Goal: Task Accomplishment & Management: Complete application form

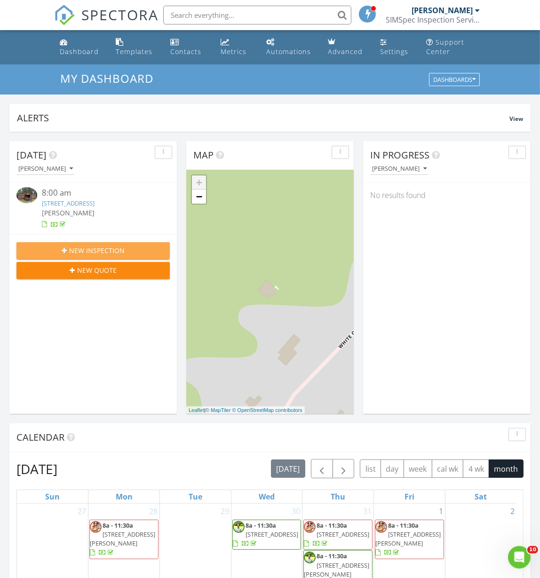
click at [88, 252] on span "New Inspection" at bounding box center [97, 251] width 56 height 10
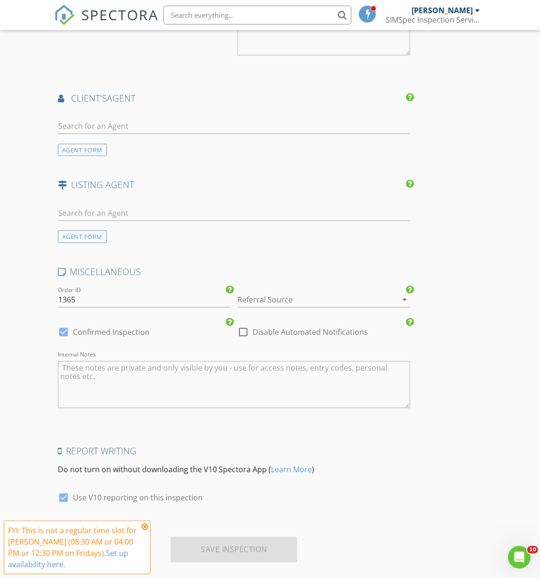
scroll to position [912, 0]
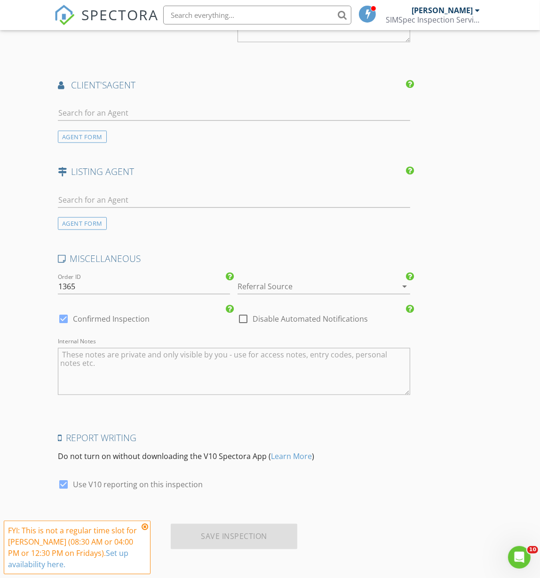
click at [145, 527] on icon at bounding box center [145, 527] width 7 height 8
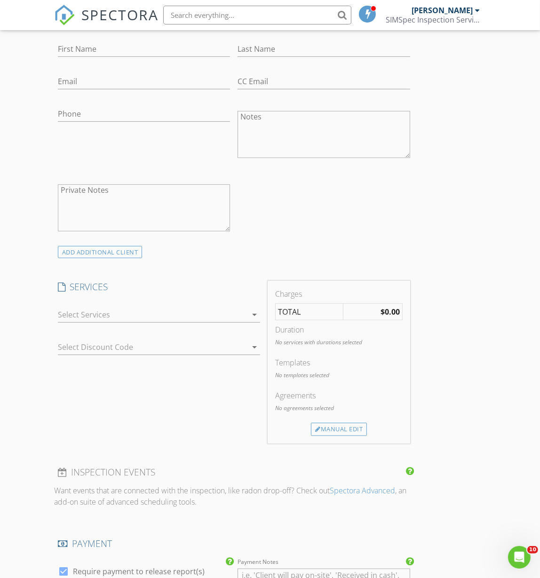
scroll to position [0, 0]
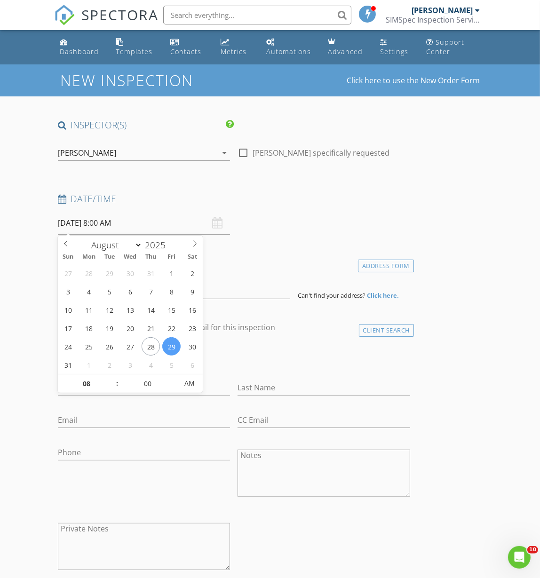
click at [81, 222] on input "08/29/2025 8:00 AM" at bounding box center [144, 223] width 173 height 23
select select "8"
type input "[DATE] 8:00 AM"
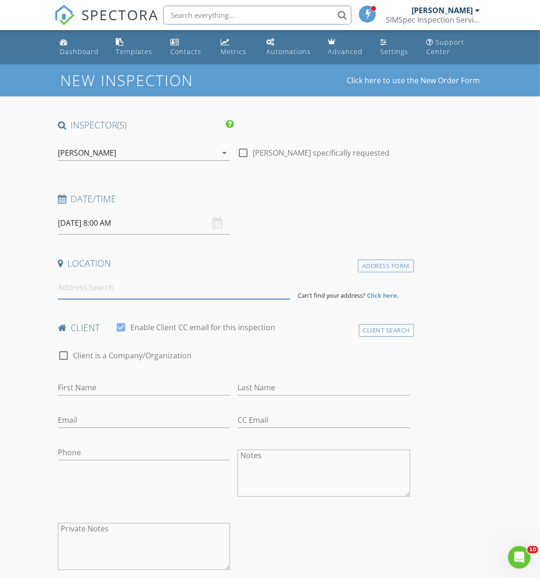
click at [98, 296] on input at bounding box center [174, 287] width 232 height 23
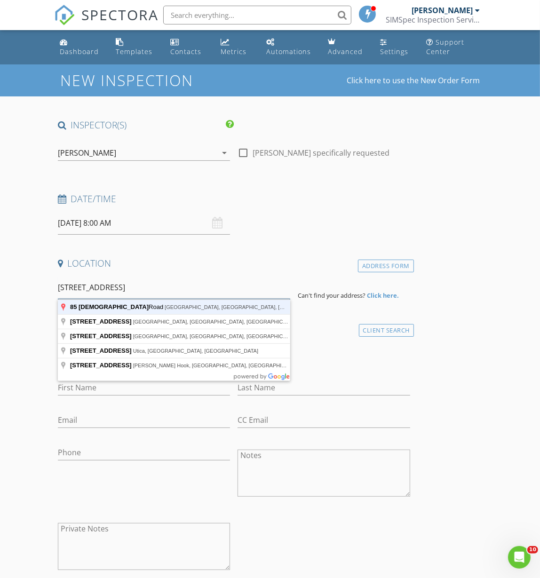
type input "85 Carmel Church Road, Natchez, MS, USA"
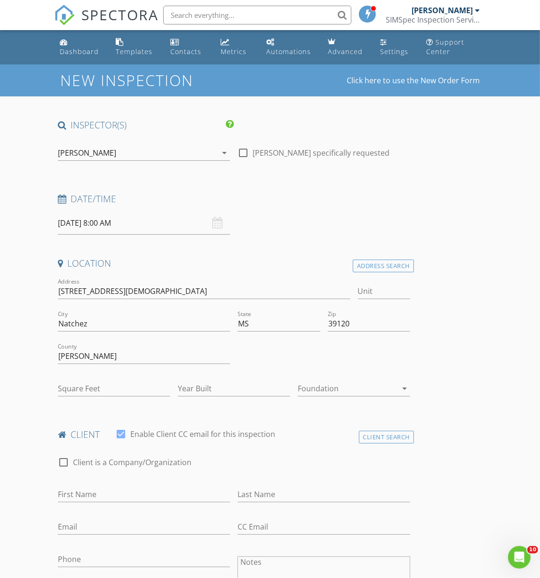
click at [104, 396] on div "Square Feet" at bounding box center [114, 393] width 112 height 25
click at [104, 389] on input "Square Feet" at bounding box center [114, 389] width 112 height 16
type input "1"
type input "1854"
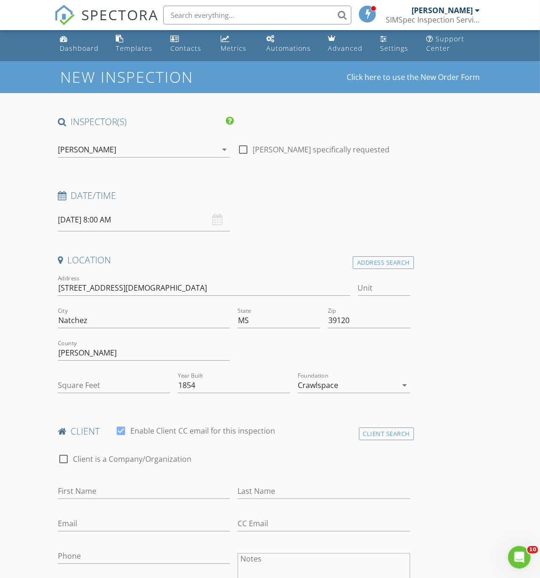
scroll to position [73, 0]
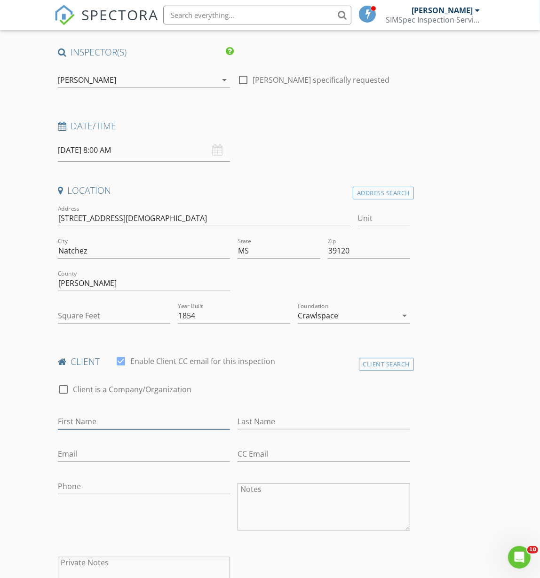
click at [110, 422] on input "First Name" at bounding box center [144, 422] width 173 height 16
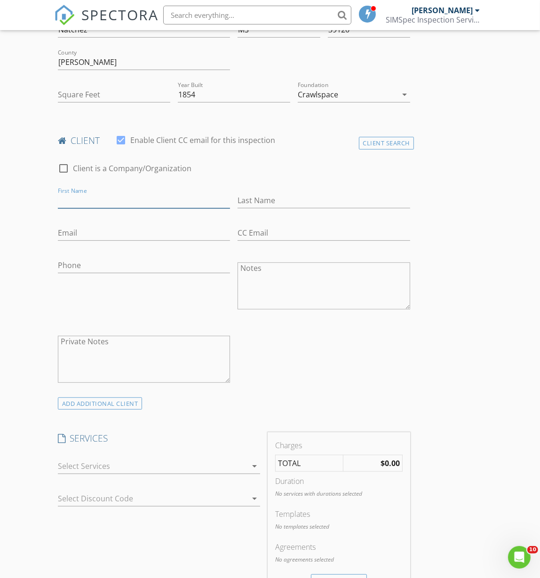
scroll to position [367, 0]
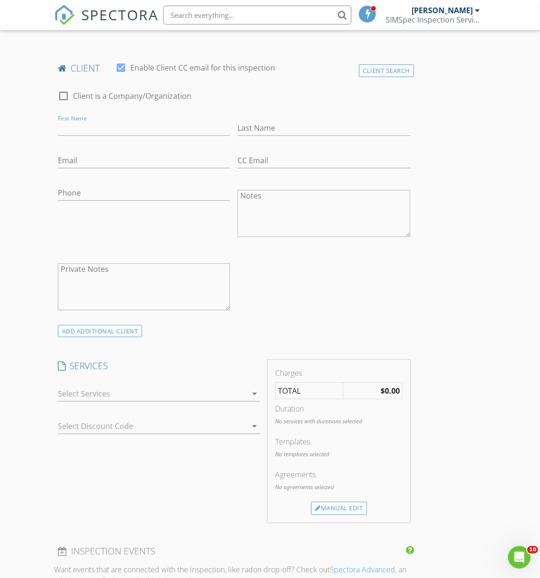
click at [115, 390] on div at bounding box center [152, 393] width 189 height 15
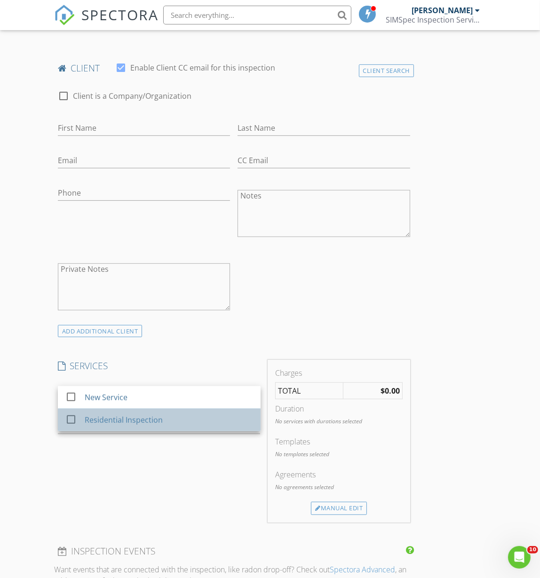
click at [98, 419] on div "Residential Inspection" at bounding box center [124, 419] width 78 height 11
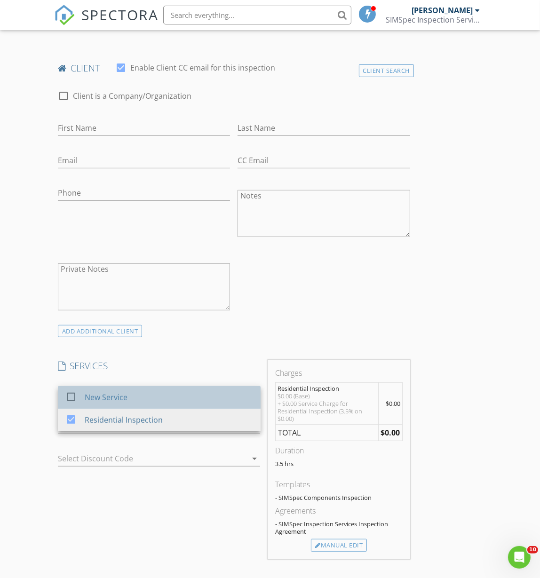
click at [110, 389] on div "New Service" at bounding box center [169, 397] width 168 height 19
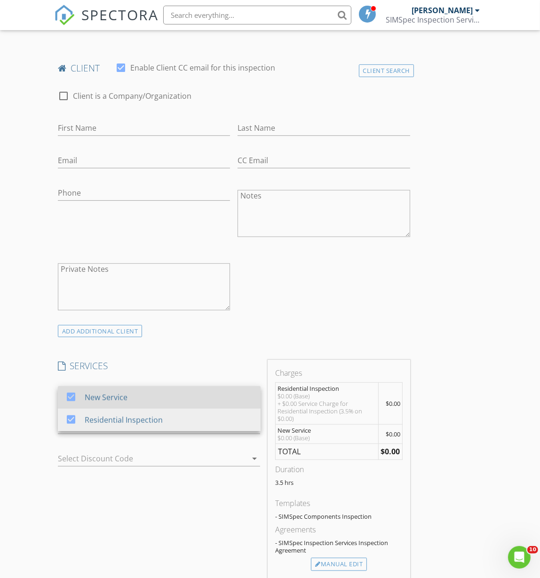
click at [105, 396] on div "New Service" at bounding box center [106, 397] width 43 height 11
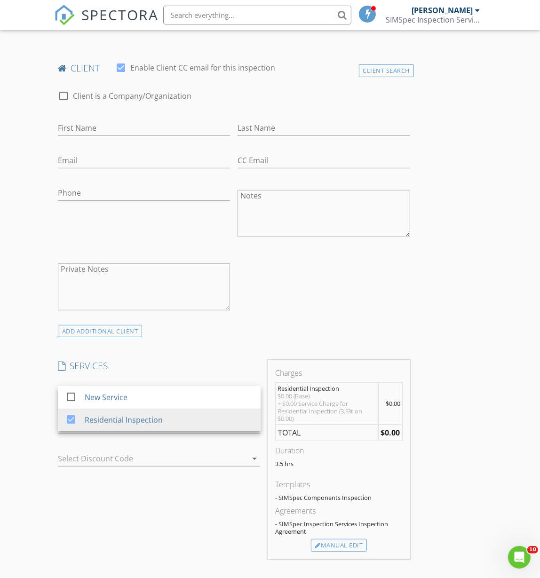
click at [116, 377] on div "SERVICES check_box_outline_blank New Service check_box Residential Inspection R…" at bounding box center [159, 459] width 210 height 199
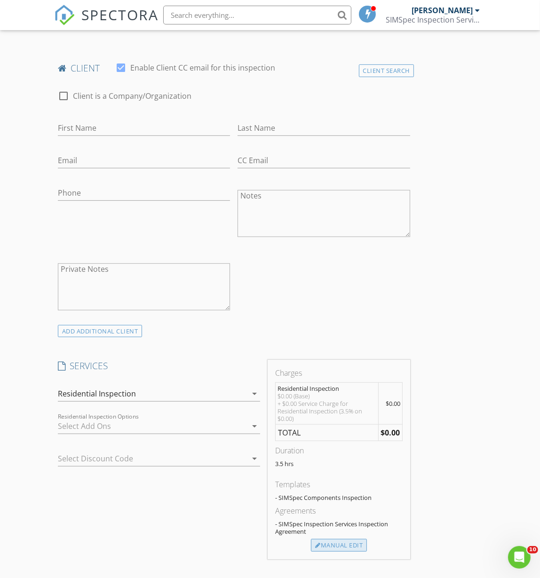
click at [331, 540] on div "Manual Edit" at bounding box center [339, 545] width 56 height 13
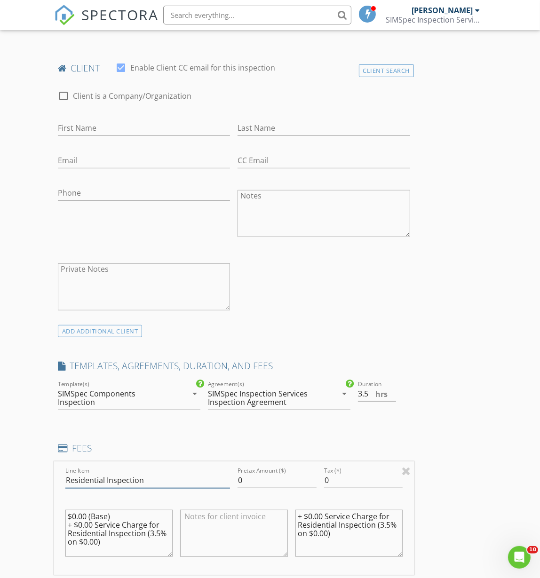
click at [102, 480] on input "Residential Inspection" at bounding box center [147, 481] width 165 height 16
click at [80, 476] on input "Residential Inspection" at bounding box center [147, 481] width 165 height 16
type input "Commercial Inspection"
click at [256, 478] on input "0" at bounding box center [277, 481] width 79 height 16
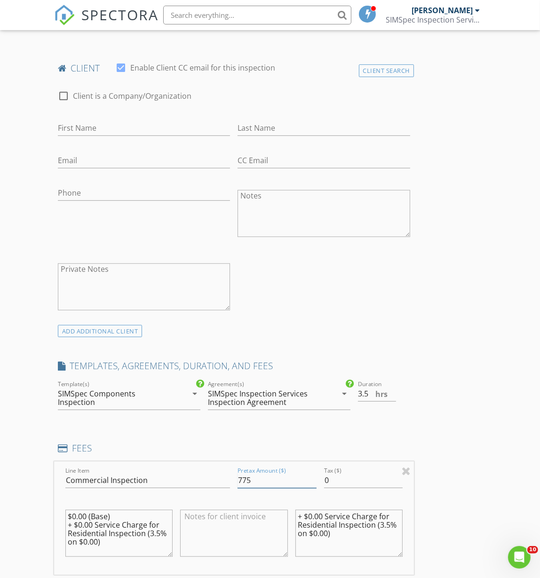
type input "775"
click at [258, 409] on div "Agreement(s) SIMSpec Inspection Services Inspection Agreement arrow_drop_down" at bounding box center [279, 398] width 143 height 24
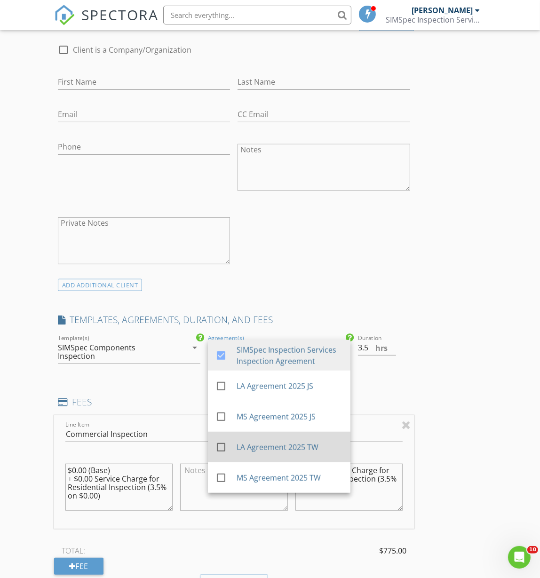
scroll to position [446, 0]
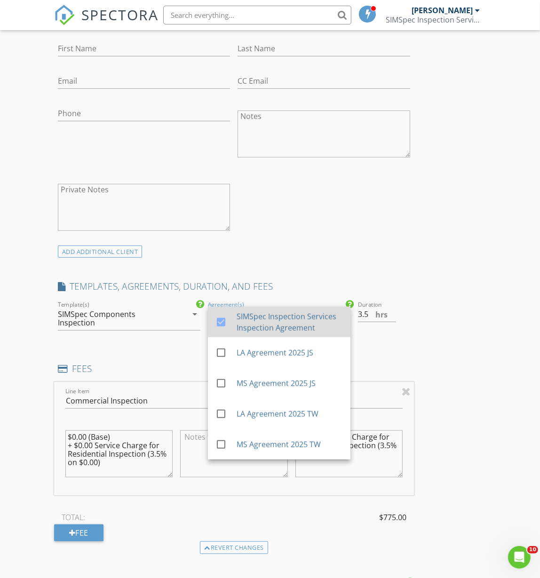
click at [219, 328] on div at bounding box center [225, 331] width 21 height 6
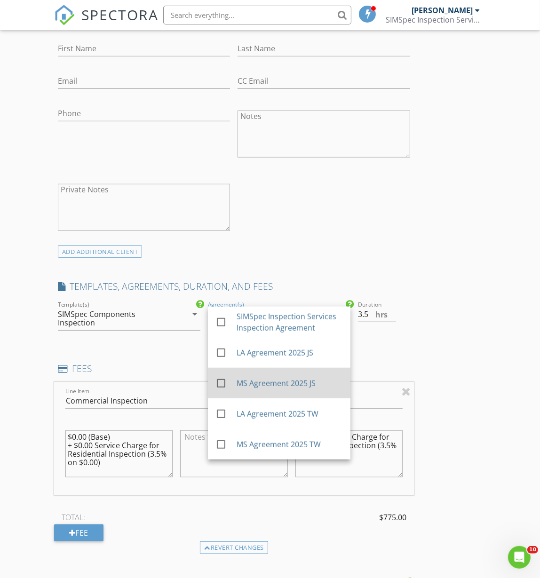
click at [221, 385] on div at bounding box center [221, 383] width 16 height 16
click at [170, 363] on h4 "FEES" at bounding box center [234, 369] width 352 height 12
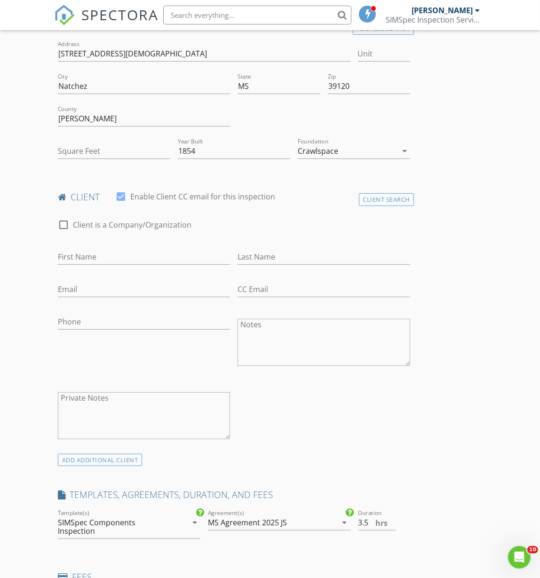
scroll to position [0, 0]
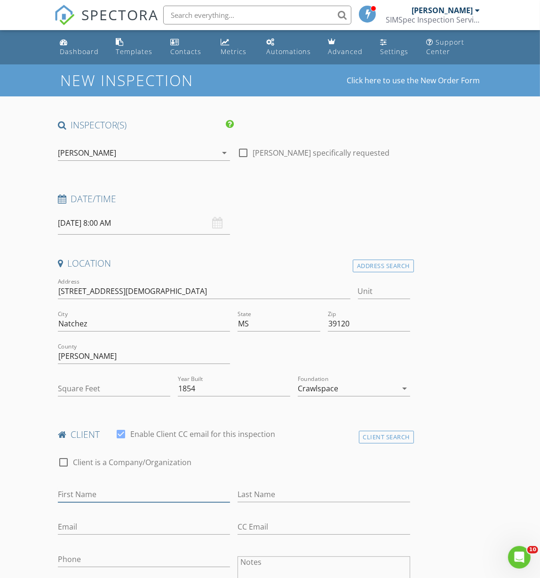
click at [85, 492] on input "First Name" at bounding box center [144, 495] width 173 height 16
paste input "Kelliegh"
type input "Kelliegh"
click at [263, 493] on input "Last Name" at bounding box center [324, 495] width 173 height 16
type input "Cleveland"
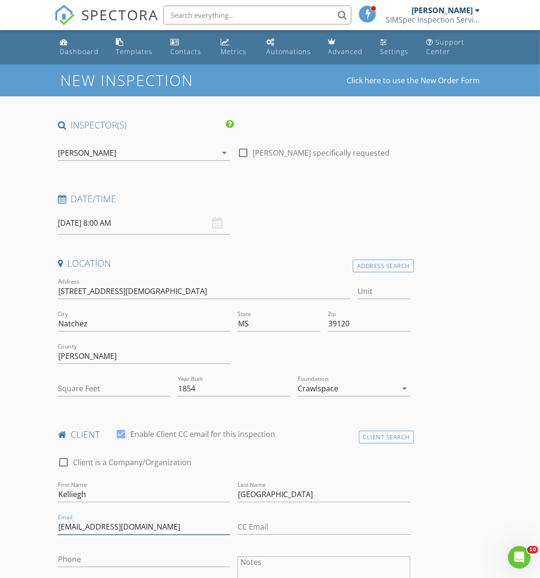
type input "kelleigh@realtystarnetwork.net"
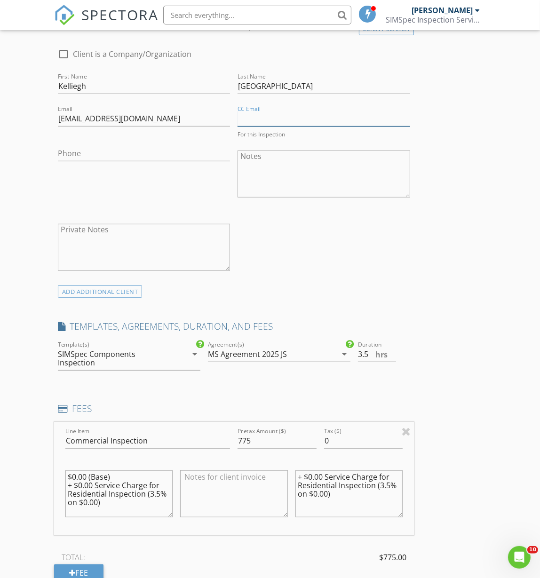
scroll to position [588, 0]
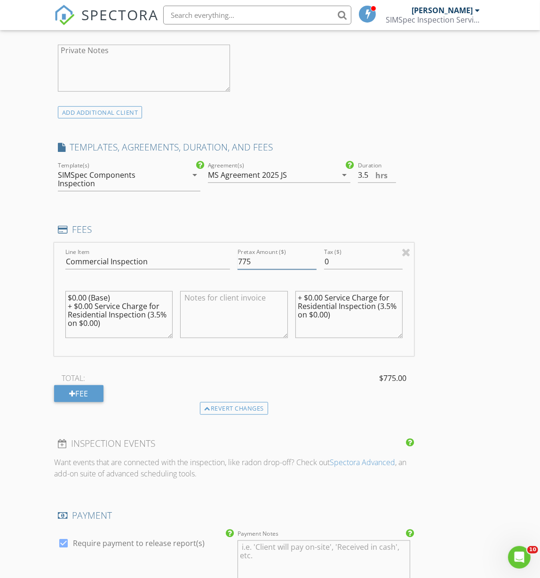
click at [247, 254] on input "775" at bounding box center [277, 262] width 79 height 16
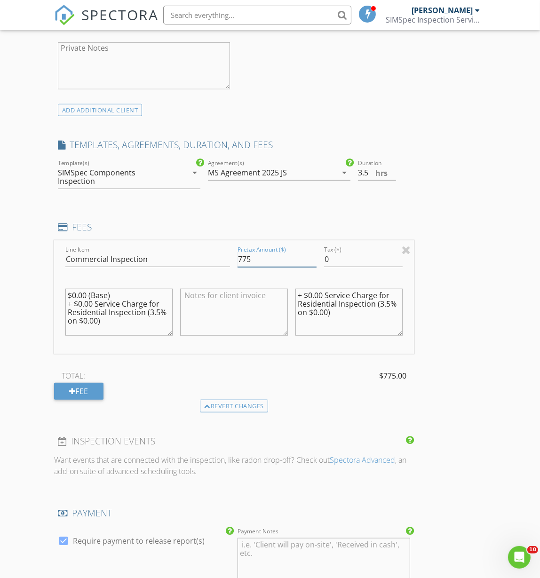
scroll to position [586, 0]
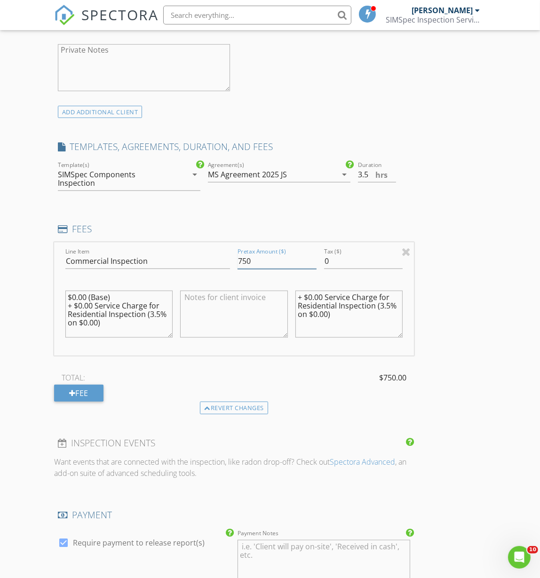
type input "750"
click at [293, 209] on div "INSPECTOR(S) check_box Jay Sims PRIMARY check_box_outline_blank Tyler Weatherly…" at bounding box center [234, 289] width 360 height 1513
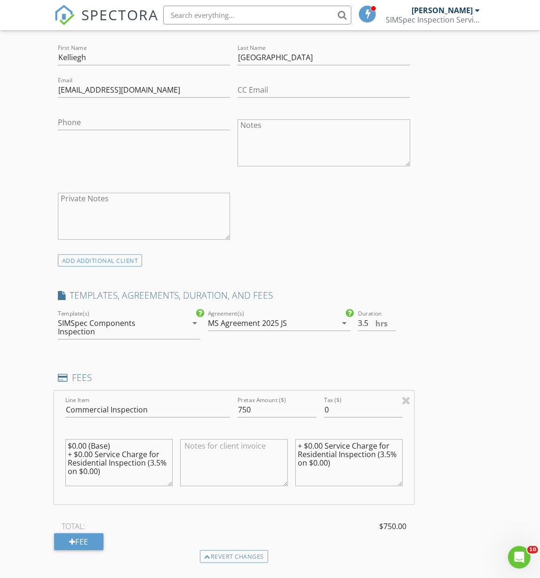
scroll to position [13, 0]
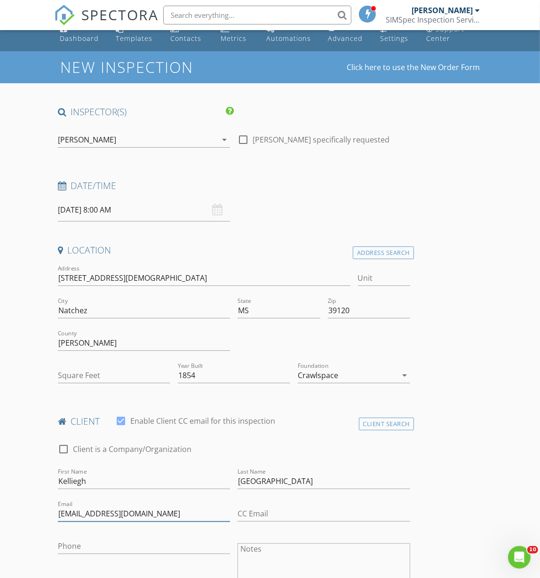
click at [113, 511] on input "kelleigh@realtystarnetwork.net" at bounding box center [144, 514] width 173 height 16
click at [72, 543] on input "Phone" at bounding box center [144, 547] width 173 height 16
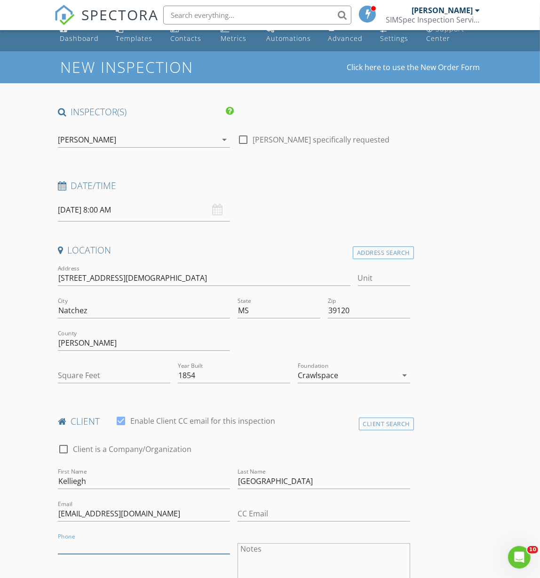
paste input "601-620-8686"
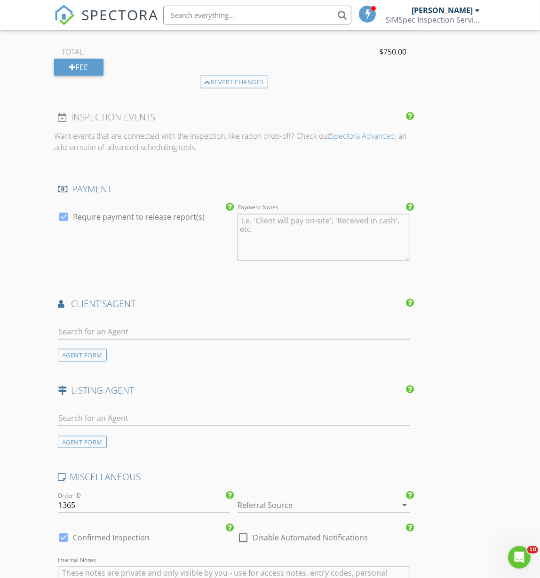
scroll to position [1122, 0]
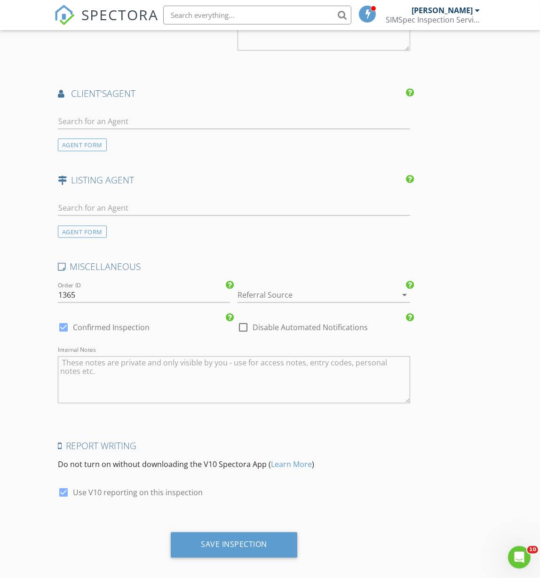
type input "601-620-8686"
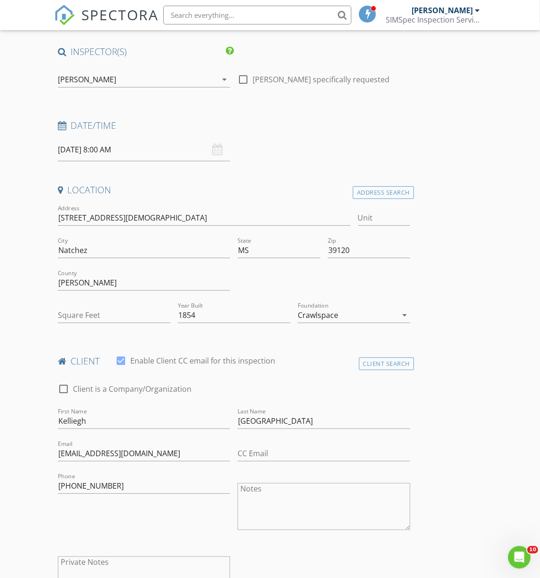
scroll to position [0, 0]
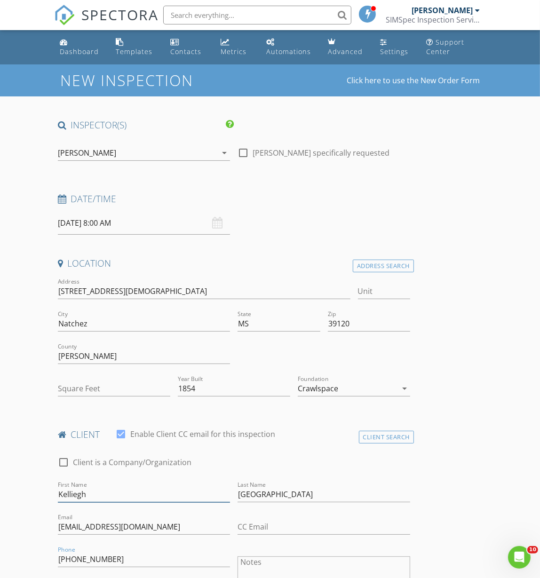
click at [68, 494] on input "Kelliegh" at bounding box center [144, 495] width 173 height 16
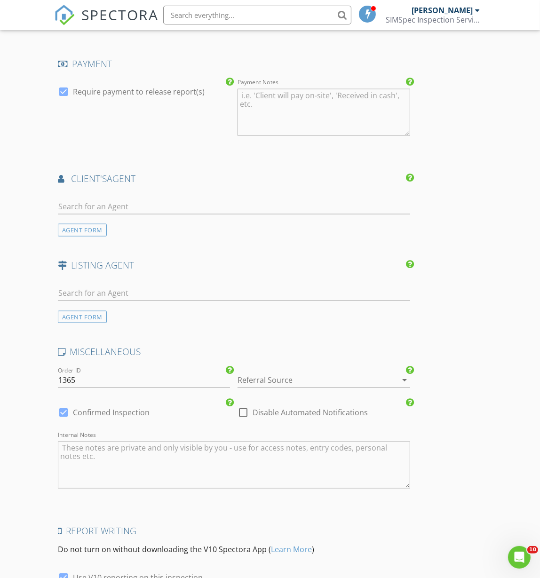
scroll to position [1122, 0]
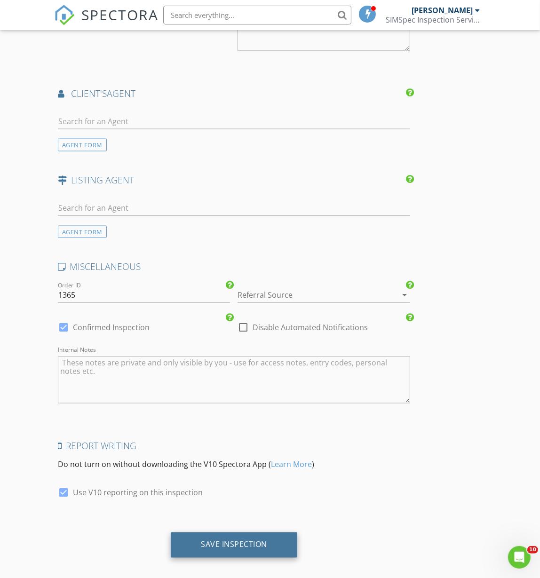
type input "Kelleigh"
click at [233, 533] on div "Save Inspection" at bounding box center [234, 545] width 127 height 25
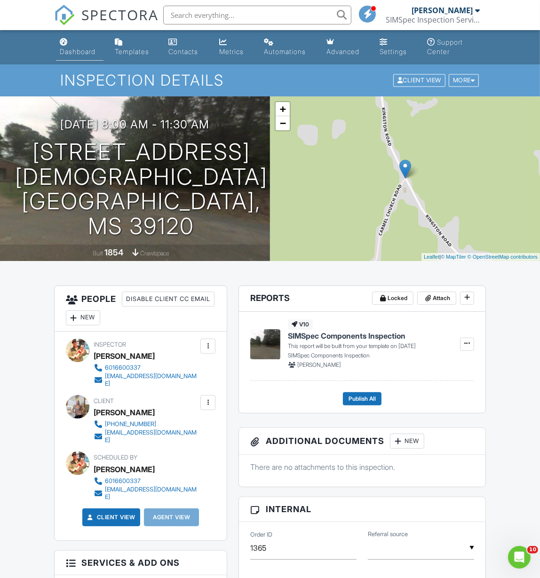
click at [70, 46] on link "Dashboard" at bounding box center [80, 47] width 48 height 27
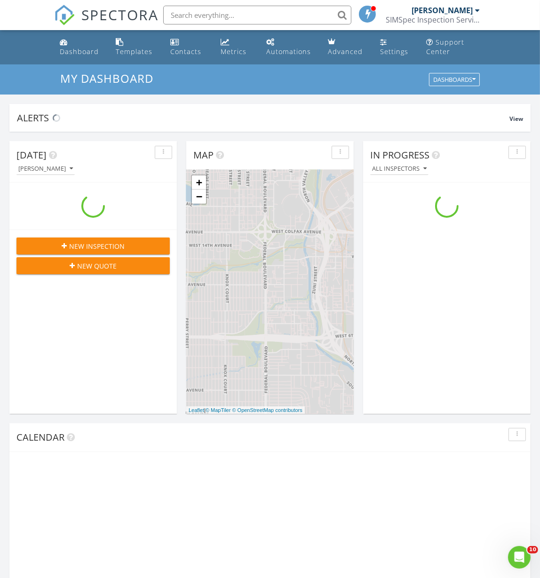
scroll to position [870, 554]
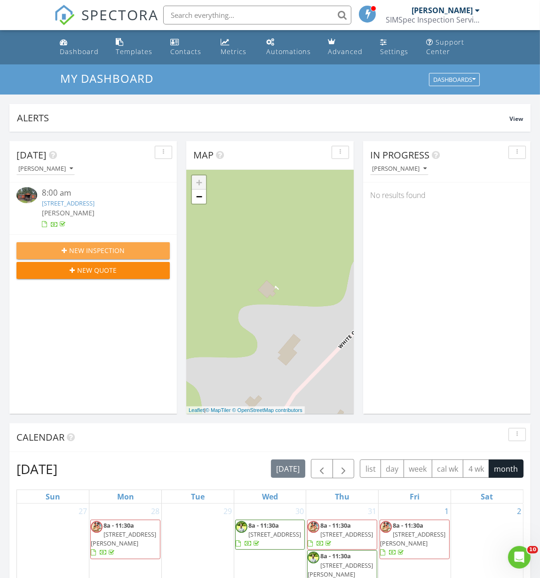
click at [89, 252] on span "New Inspection" at bounding box center [97, 251] width 56 height 10
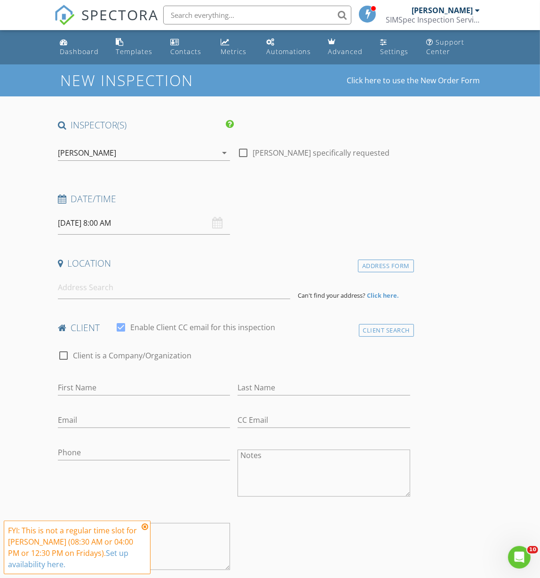
click at [115, 224] on input "[DATE] 8:00 AM" at bounding box center [144, 223] width 173 height 23
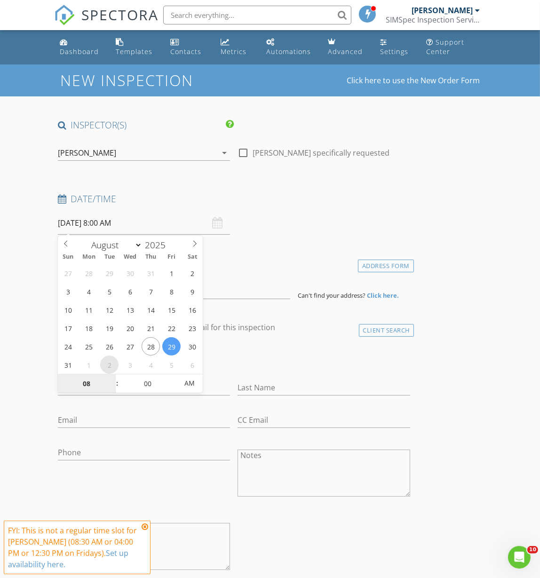
select select "8"
type input "09/02/2025 8:00 AM"
drag, startPoint x: 280, startPoint y: 199, endPoint x: 275, endPoint y: 202, distance: 6.4
click at [280, 199] on h4 "Date/Time" at bounding box center [234, 199] width 352 height 12
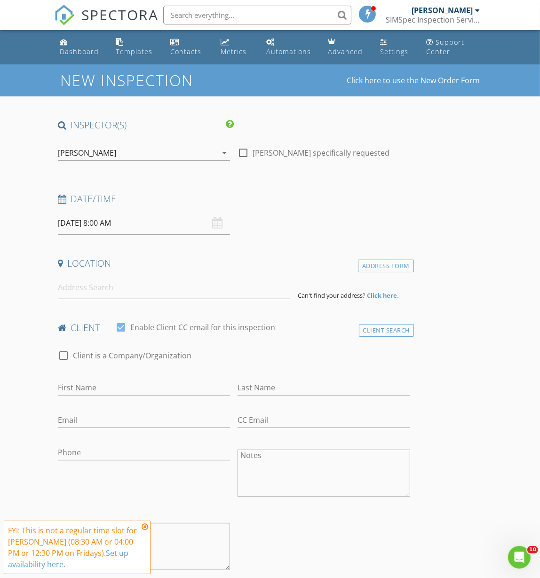
click at [71, 275] on div "Location" at bounding box center [234, 266] width 360 height 19
click at [75, 284] on input at bounding box center [174, 287] width 232 height 23
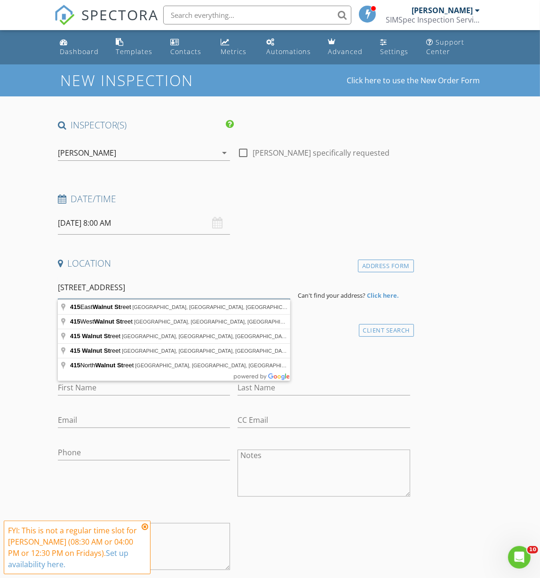
type input "415 Walnut St"
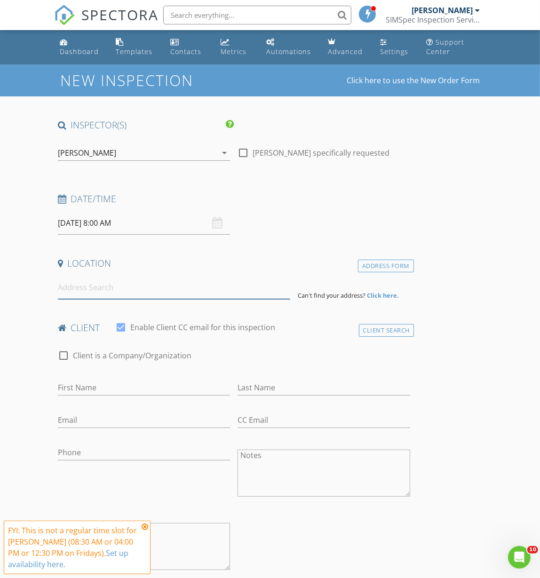
click at [79, 291] on input at bounding box center [174, 287] width 232 height 23
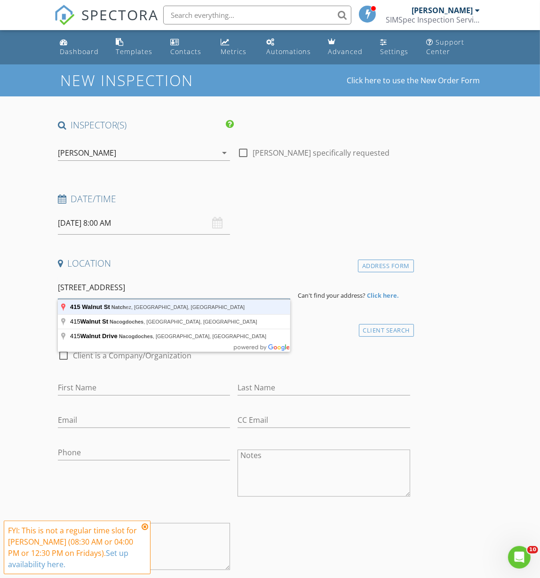
type input "415 Walnut St, Natchez, MS, USA"
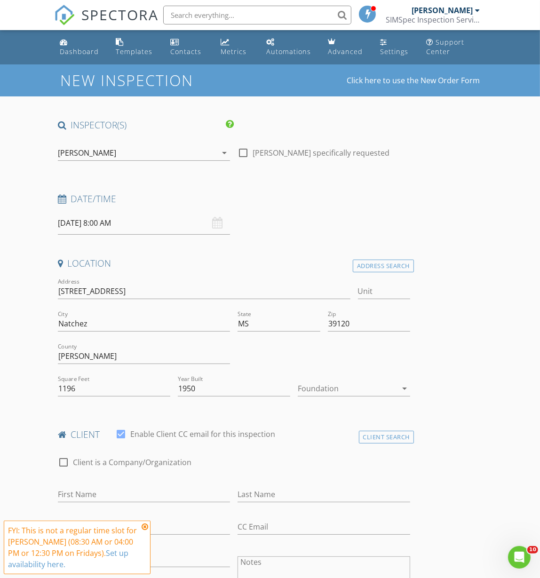
click at [88, 486] on div "First Name" at bounding box center [144, 496] width 173 height 31
click at [87, 489] on input "First Name" at bounding box center [144, 495] width 173 height 16
type input "[PERSON_NAME]"
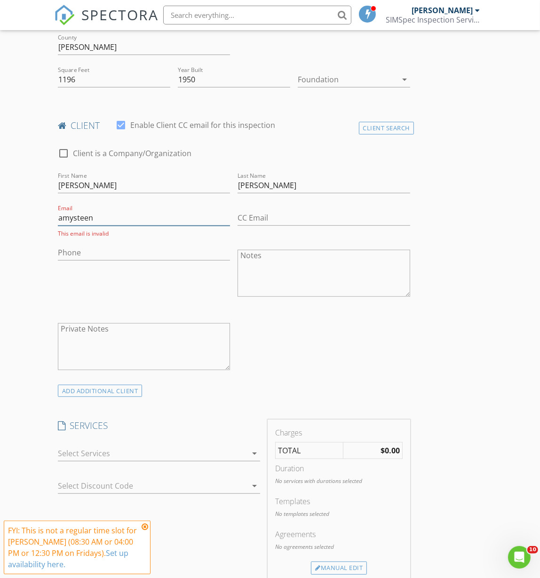
scroll to position [131, 0]
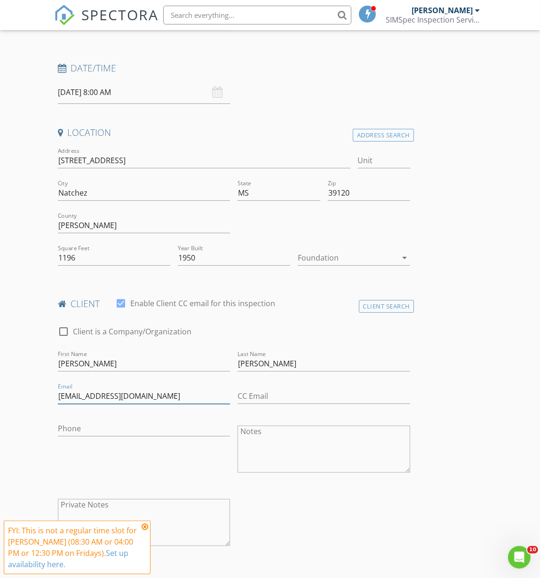
type input "[EMAIL_ADDRESS][DOMAIN_NAME]"
click at [248, 396] on input "CC Email" at bounding box center [324, 397] width 173 height 16
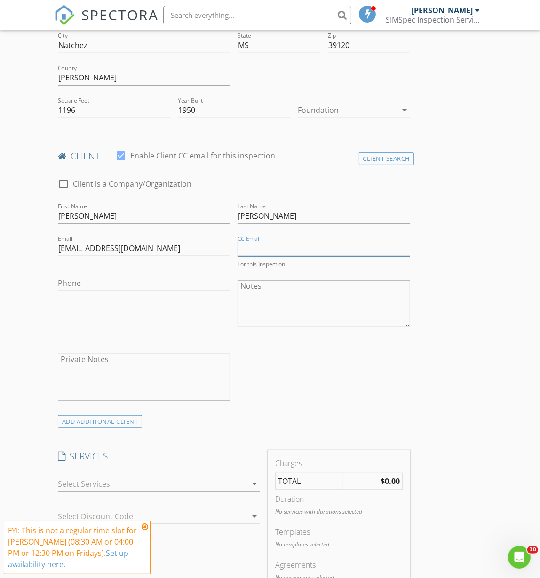
scroll to position [360, 0]
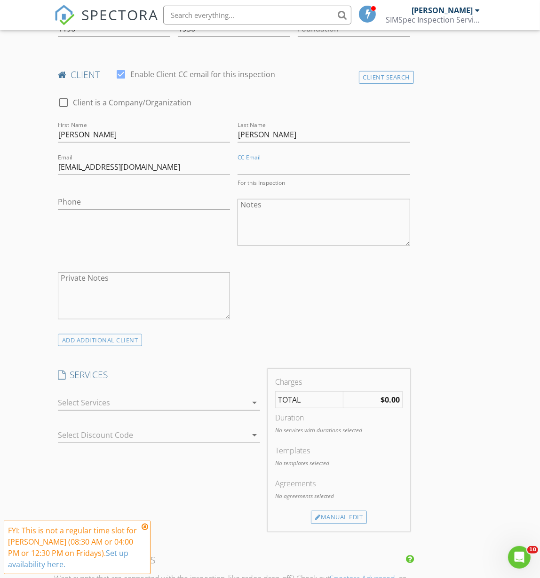
click at [98, 400] on div at bounding box center [152, 402] width 189 height 15
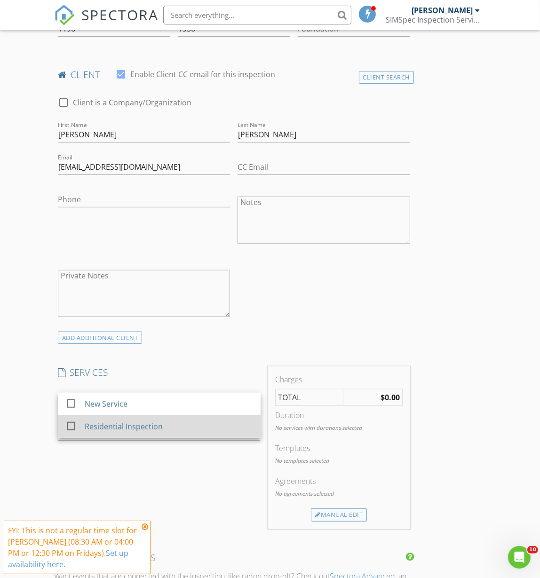
click at [96, 426] on div "Residential Inspection" at bounding box center [124, 426] width 78 height 11
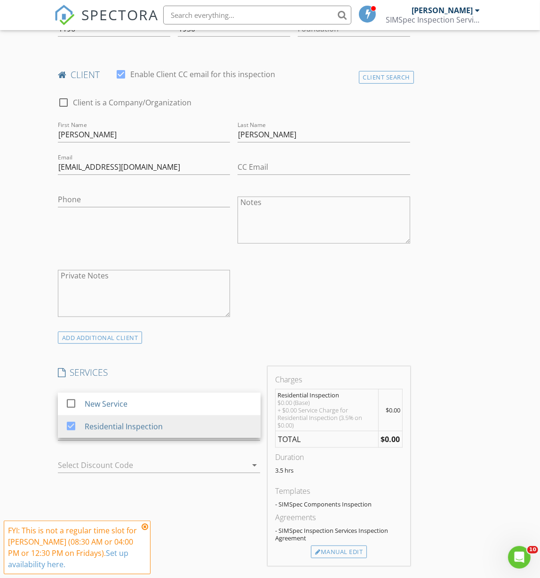
drag, startPoint x: 147, startPoint y: 501, endPoint x: 147, endPoint y: 495, distance: 5.6
click at [147, 500] on div "SERVICES check_box_outline_blank New Service check_box Residential Inspection R…" at bounding box center [159, 466] width 210 height 199
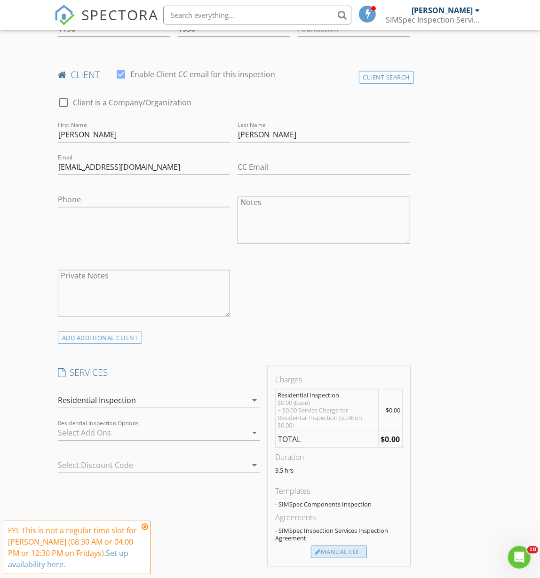
click at [346, 554] on div "Manual Edit" at bounding box center [339, 552] width 56 height 13
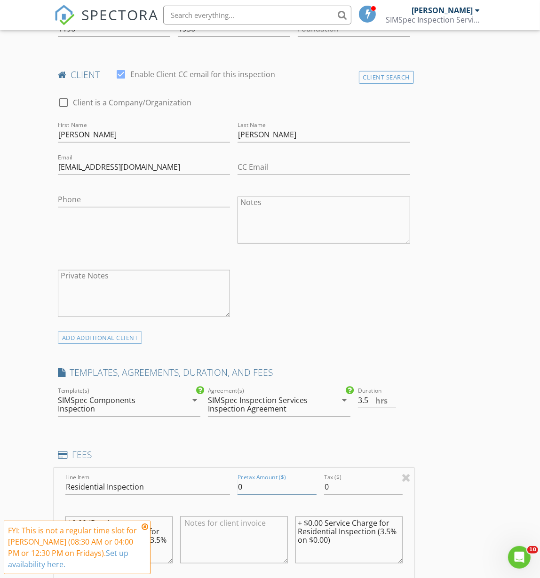
click at [257, 489] on input "0" at bounding box center [277, 487] width 79 height 16
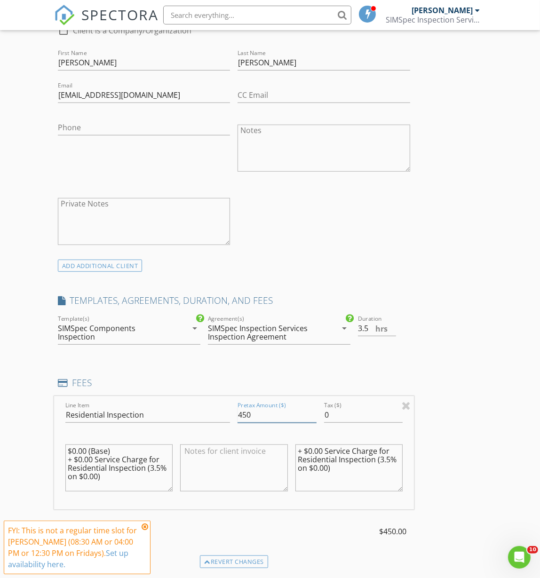
type input "450"
click at [254, 333] on div "SIMSpec Inspection Services Inspection Agreement" at bounding box center [266, 332] width 116 height 17
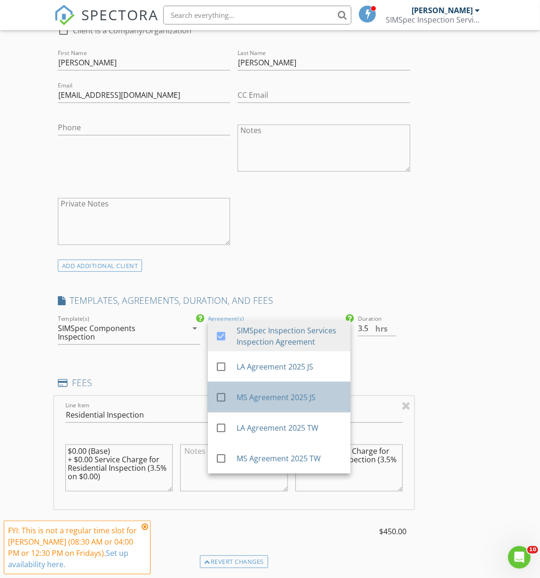
click at [249, 393] on div "MS Agreement 2025 JS" at bounding box center [290, 397] width 106 height 11
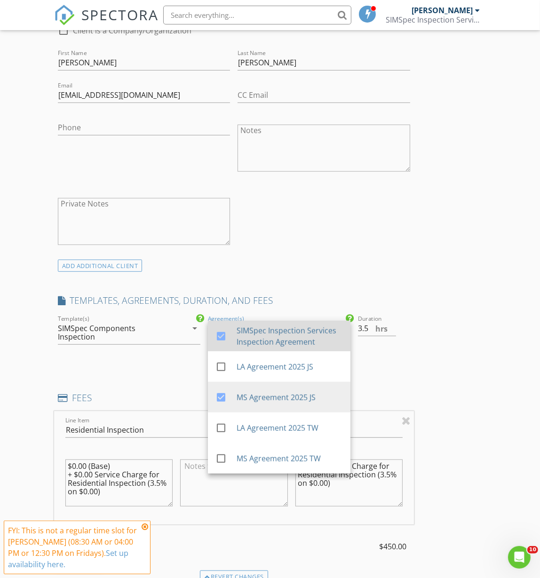
click at [246, 327] on div "SIMSpec Inspection Services Inspection Agreement" at bounding box center [290, 336] width 106 height 23
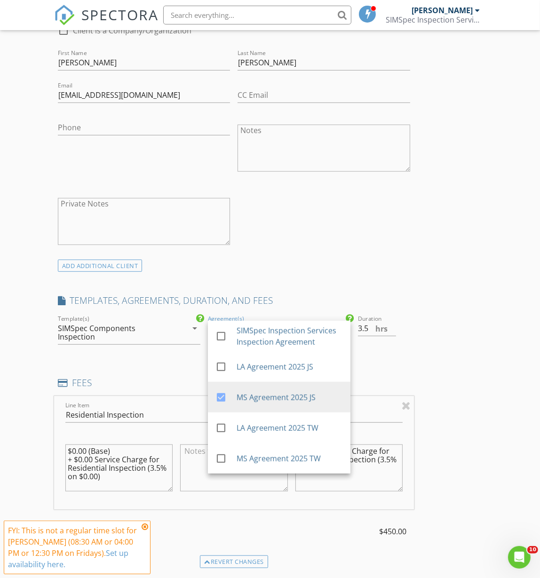
click at [284, 274] on div "INSPECTOR(S) check_box Jay Sims PRIMARY check_box_outline_blank Tyler Weatherly…" at bounding box center [234, 443] width 360 height 1513
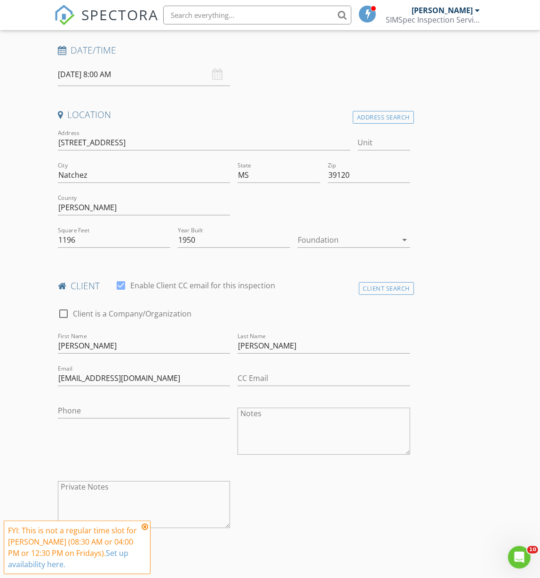
scroll to position [0, 0]
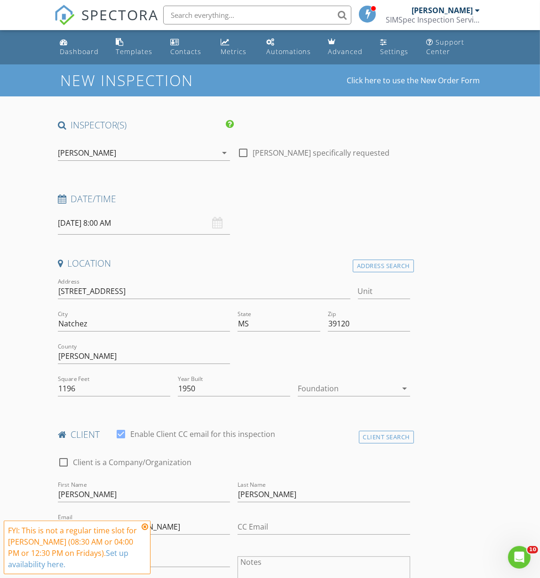
click at [91, 223] on input "08/29/2025 8:00 AM" at bounding box center [144, 223] width 173 height 23
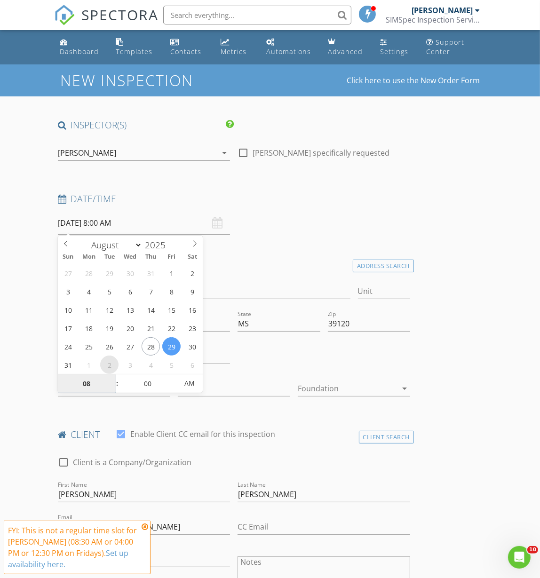
select select "8"
type input "09/02/2025 8:00 AM"
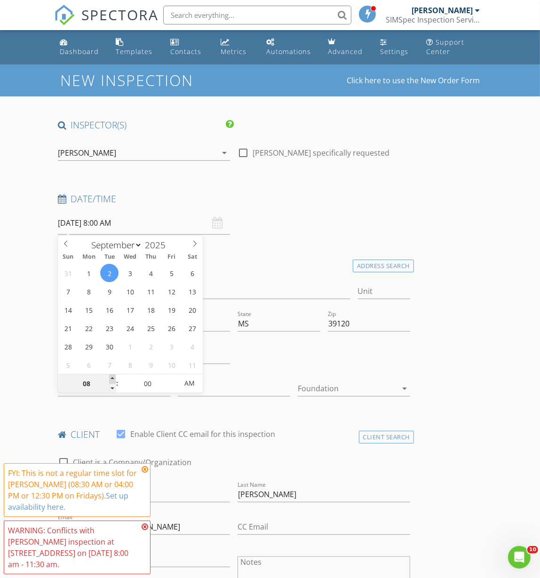
type input "09"
type input "09/02/2025 9:00 AM"
click at [112, 379] on span at bounding box center [112, 379] width 7 height 9
type input "10"
type input "09/02/2025 10:00 AM"
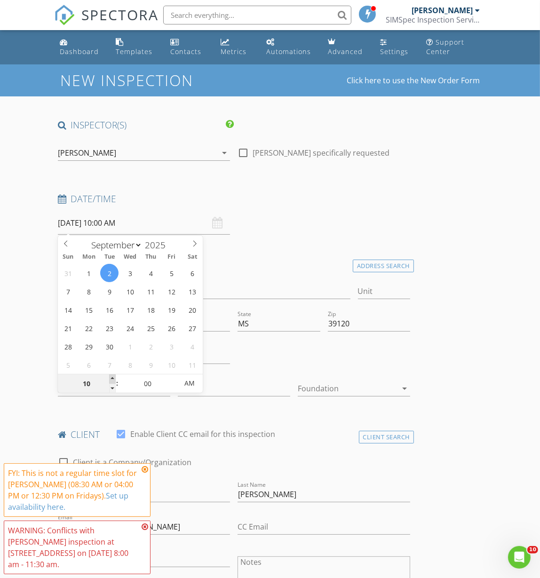
click at [112, 379] on span at bounding box center [112, 379] width 7 height 9
type input "11"
type input "09/02/2025 11:00 AM"
click at [112, 379] on span at bounding box center [112, 379] width 7 height 9
type input "12"
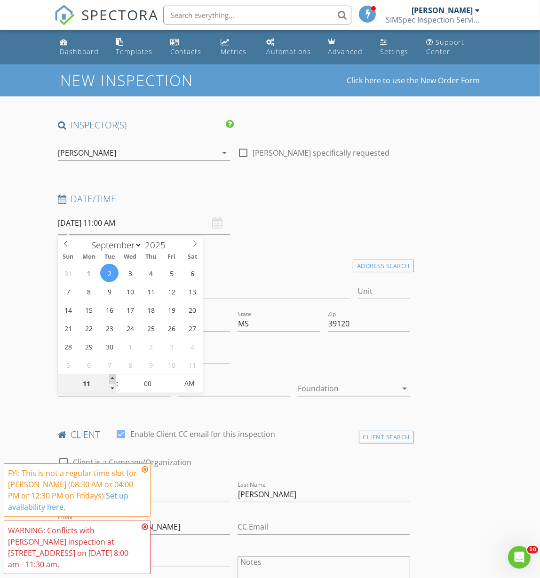
type input "09/02/2025 12:00 PM"
click at [112, 379] on span at bounding box center [112, 379] width 7 height 9
type input "01"
type input "[DATE] 1:00 PM"
click at [112, 379] on span at bounding box center [112, 379] width 7 height 9
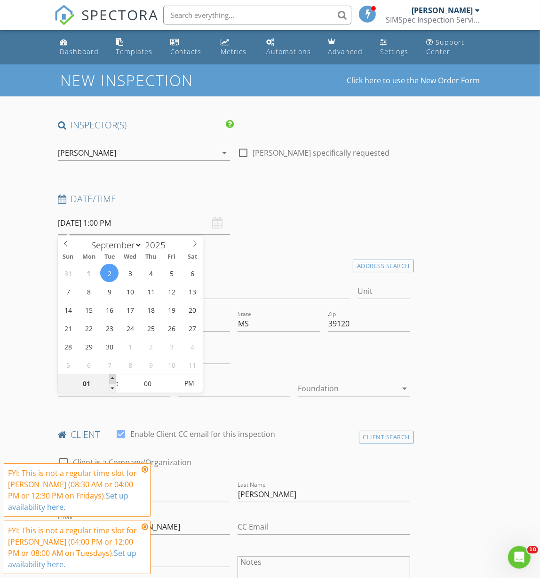
type input "02"
type input "[DATE] 2:00 PM"
click at [112, 377] on span at bounding box center [112, 379] width 7 height 9
type input "01"
type input "[DATE] 1:00 PM"
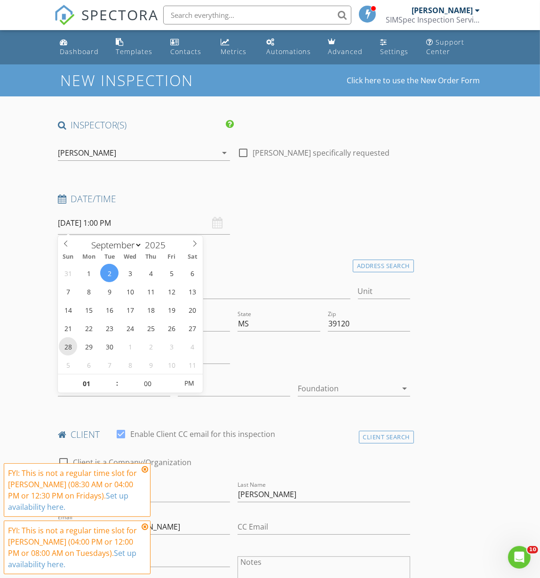
drag, startPoint x: 112, startPoint y: 388, endPoint x: 61, endPoint y: 343, distance: 68.7
click at [112, 388] on span at bounding box center [112, 388] width 7 height 9
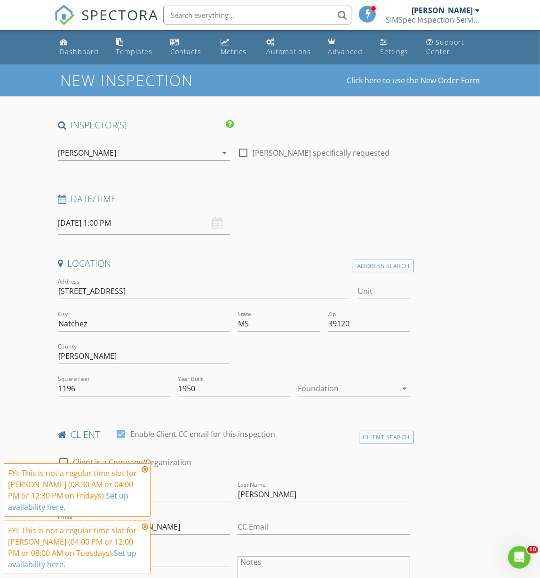
drag, startPoint x: 50, startPoint y: 335, endPoint x: 72, endPoint y: 339, distance: 22.8
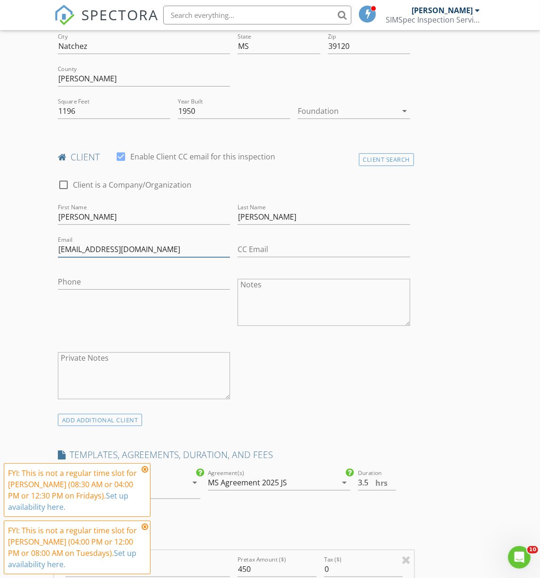
click at [91, 245] on input "[EMAIL_ADDRESS][DOMAIN_NAME]" at bounding box center [144, 250] width 173 height 16
click at [91, 250] on input "[EMAIL_ADDRESS][DOMAIN_NAME]" at bounding box center [144, 250] width 173 height 16
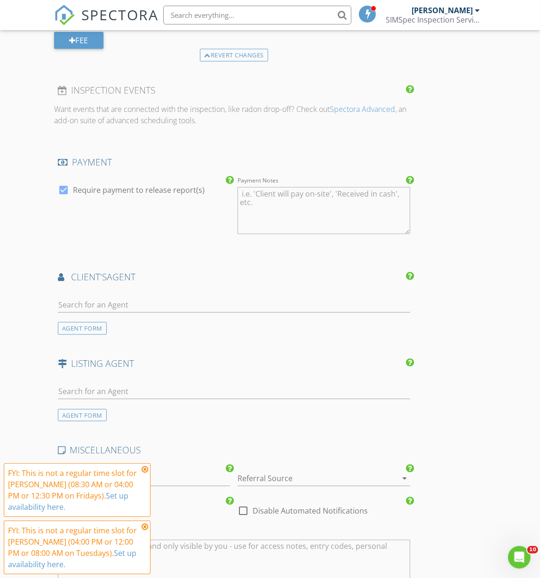
scroll to position [1122, 0]
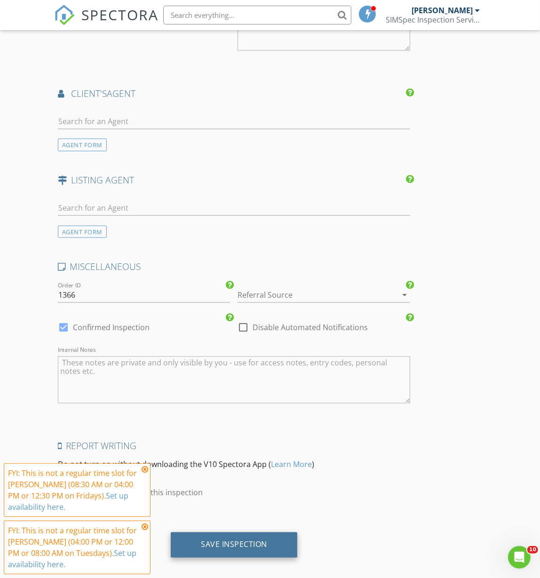
click at [246, 540] on div "Save Inspection" at bounding box center [234, 544] width 66 height 9
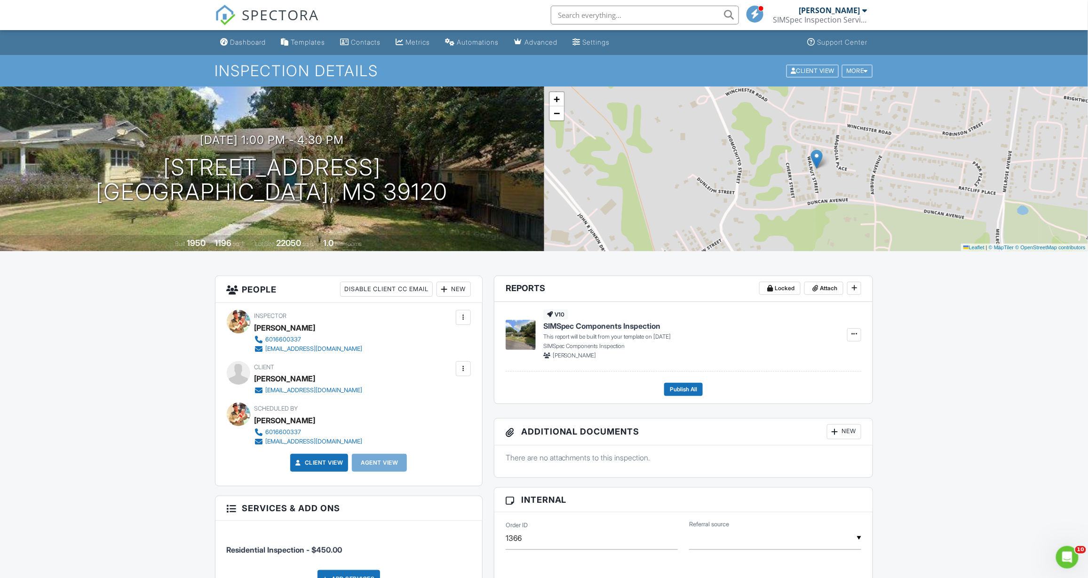
click at [540, 0] on nav "SPECTORA [PERSON_NAME] SIMSpec Inspection Services Role: Inspector Change Role …" at bounding box center [544, 15] width 1088 height 30
